Goal: Navigation & Orientation: Find specific page/section

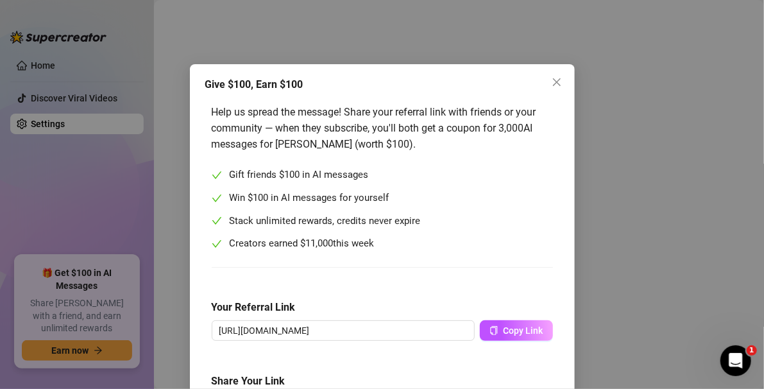
click at [91, 107] on div "Give $100, Earn $100 Help us spread the message! Share your referral link with …" at bounding box center [382, 194] width 764 height 389
